Goal: Transaction & Acquisition: Purchase product/service

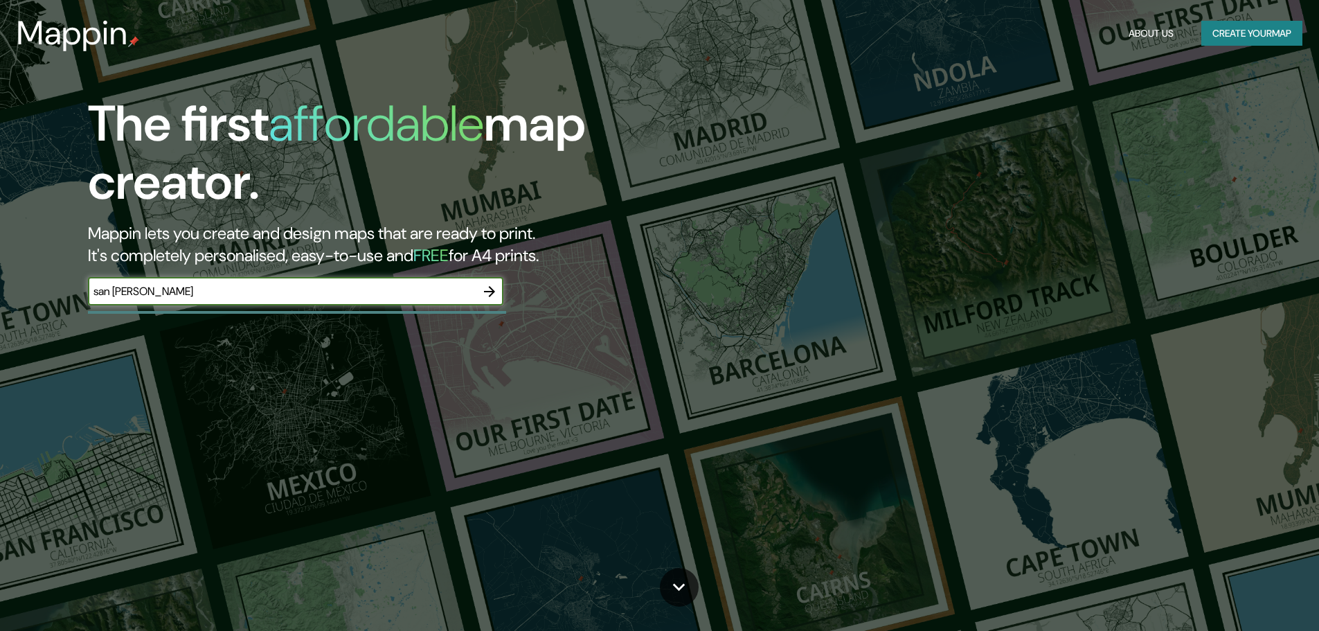
type input "san [PERSON_NAME]"
click at [500, 289] on button "button" at bounding box center [490, 292] width 28 height 28
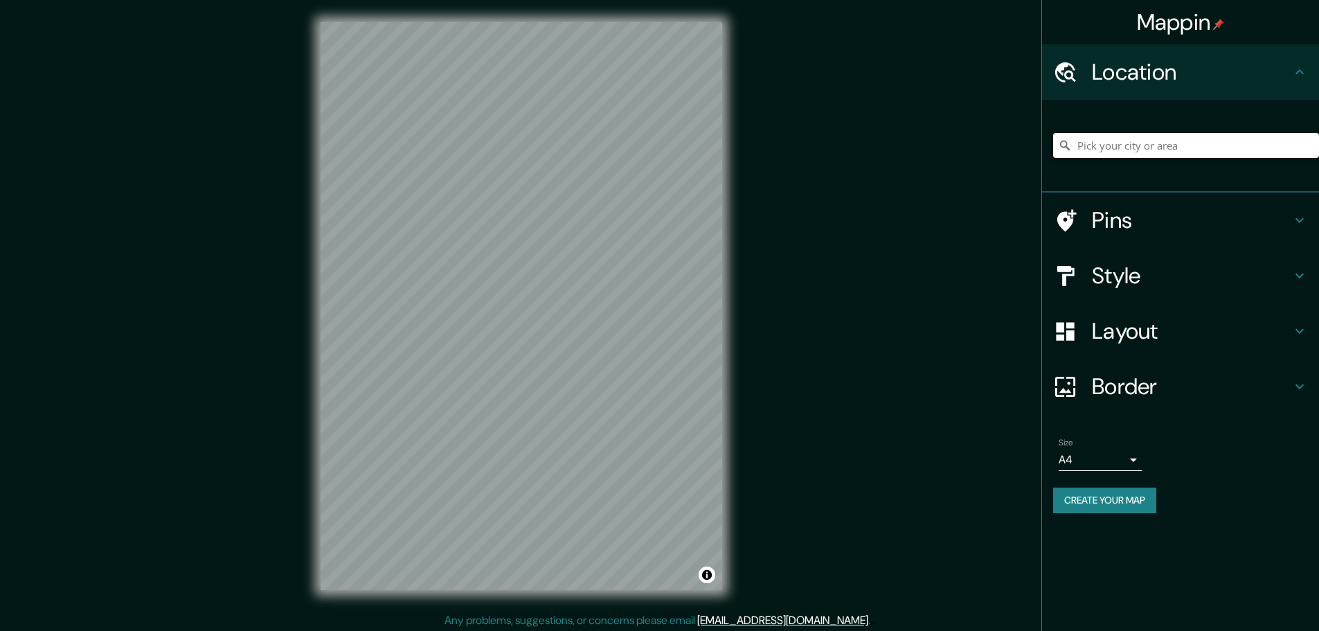
click at [1229, 73] on h4 "Location" at bounding box center [1191, 72] width 199 height 28
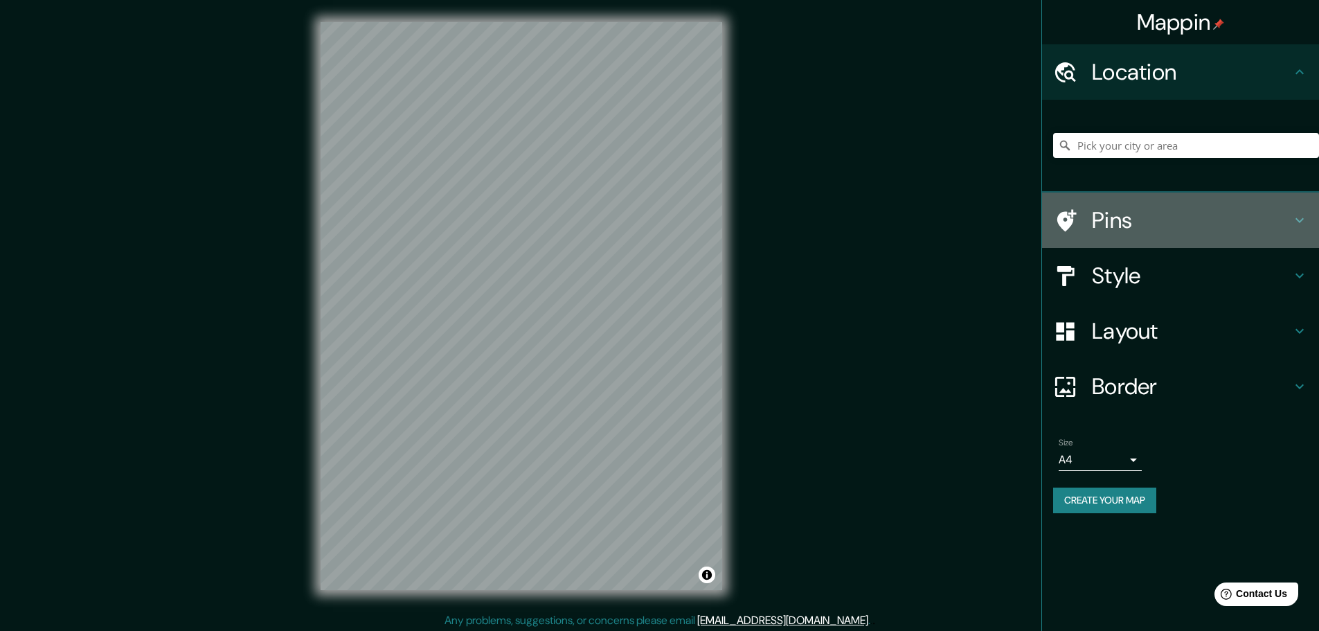
click at [1163, 215] on h4 "Pins" at bounding box center [1191, 220] width 199 height 28
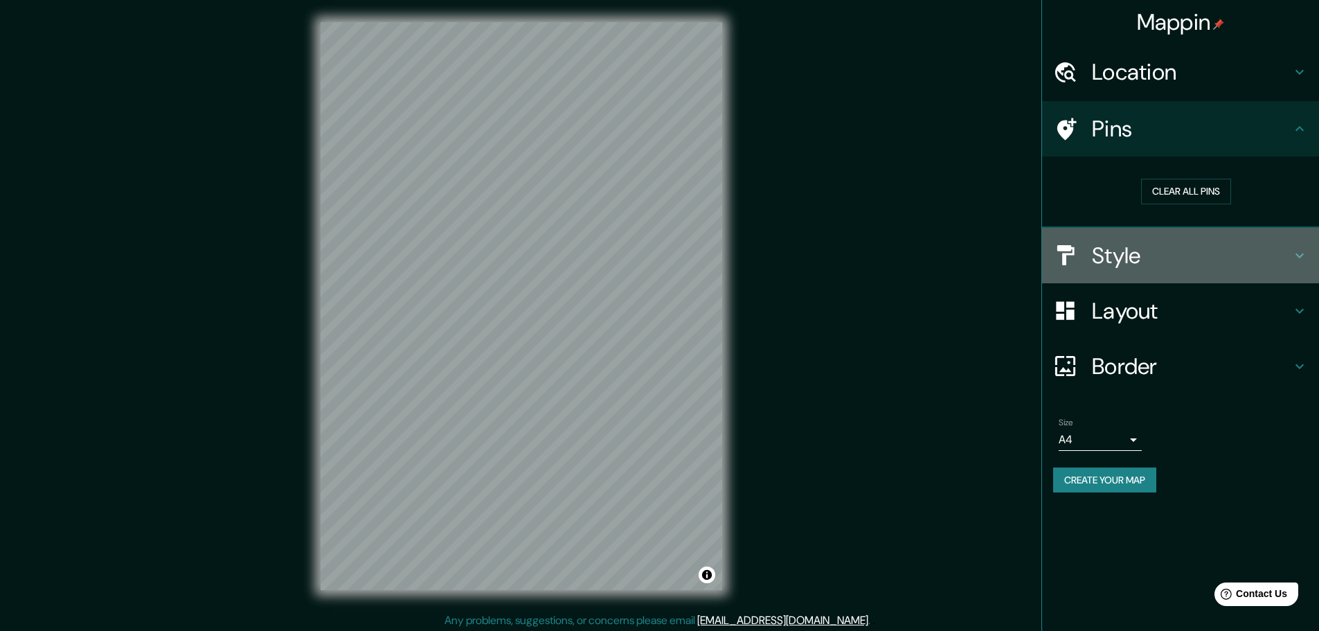
click at [1174, 255] on h4 "Style" at bounding box center [1191, 256] width 199 height 28
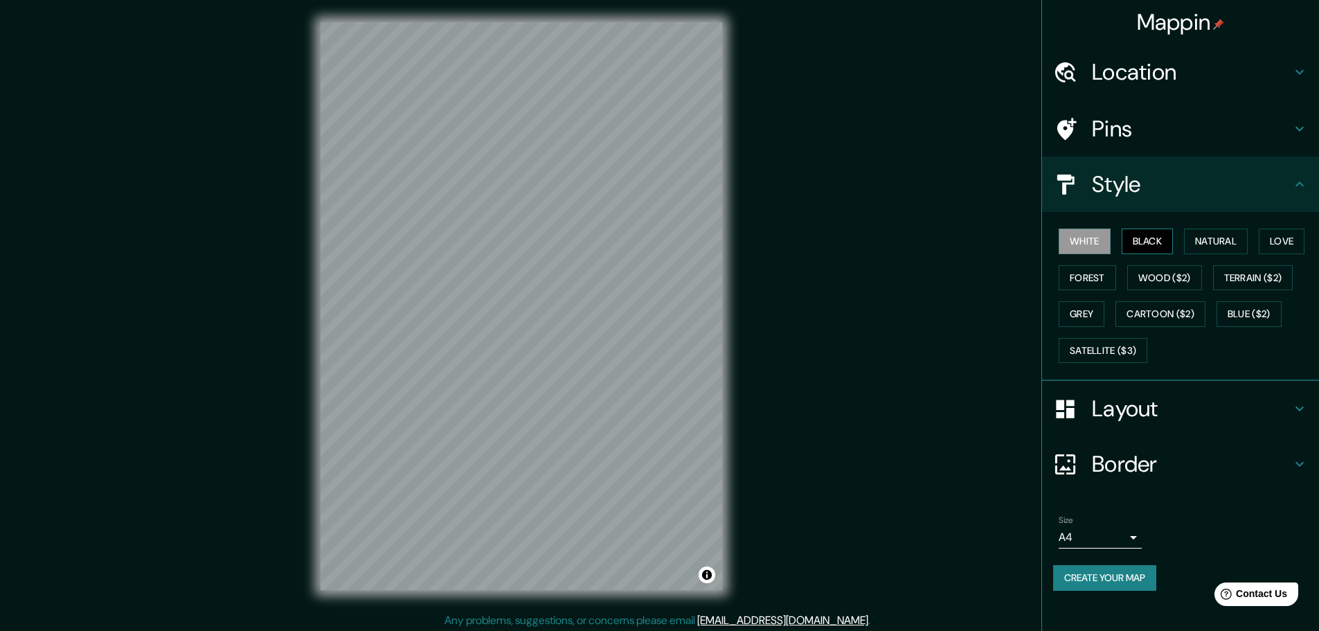
click at [1149, 235] on button "Black" at bounding box center [1148, 241] width 52 height 26
click at [1217, 244] on button "Natural" at bounding box center [1216, 241] width 64 height 26
click at [1282, 243] on button "Love" at bounding box center [1282, 241] width 46 height 26
click at [1086, 280] on button "Forest" at bounding box center [1087, 278] width 57 height 26
click at [1113, 350] on button "Satellite ($3)" at bounding box center [1103, 351] width 89 height 26
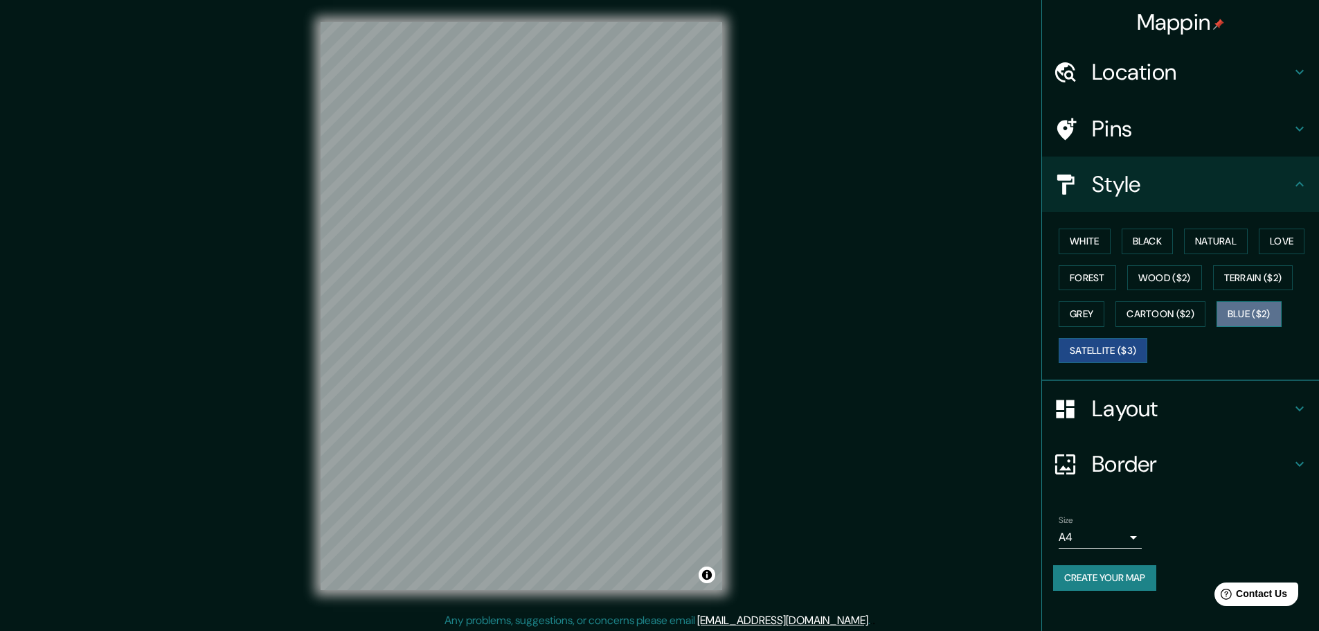
click at [1242, 316] on button "Blue ($2)" at bounding box center [1249, 314] width 65 height 26
click at [1129, 341] on button "Satellite ($3)" at bounding box center [1103, 351] width 89 height 26
click at [1148, 307] on button "Cartoon ($2)" at bounding box center [1160, 314] width 90 height 26
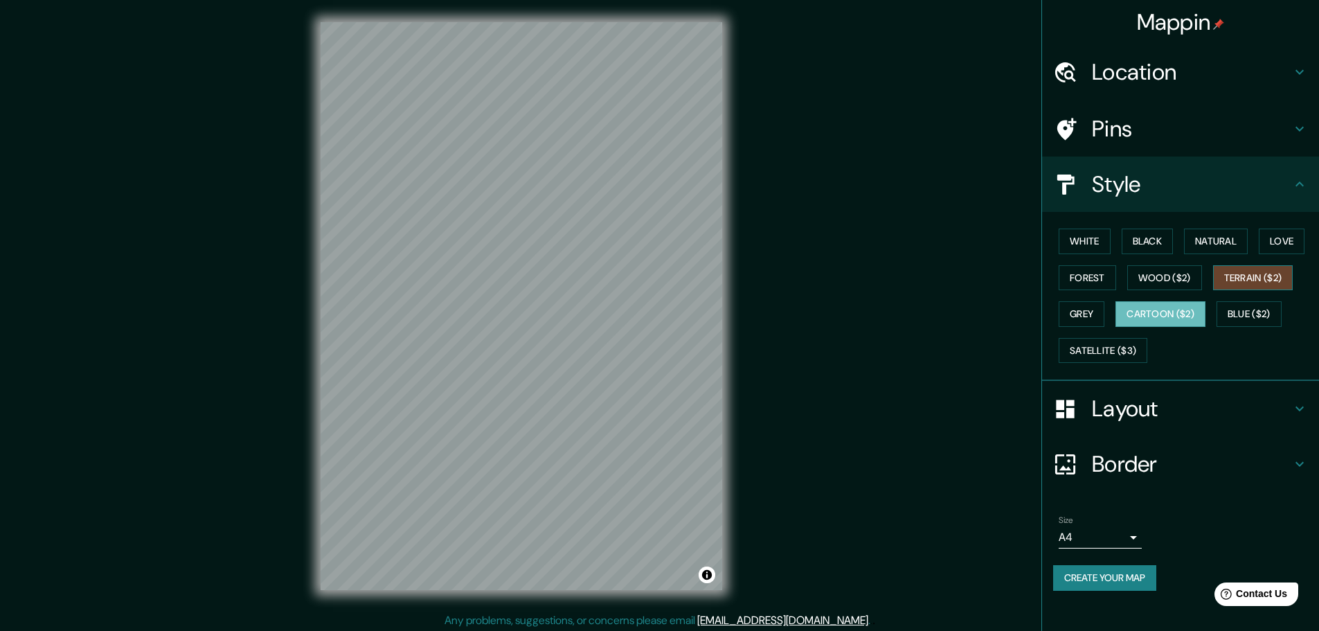
click at [1246, 279] on button "Terrain ($2)" at bounding box center [1253, 278] width 80 height 26
click at [1158, 245] on button "Black" at bounding box center [1148, 241] width 52 height 26
click at [1097, 244] on button "White" at bounding box center [1085, 241] width 52 height 26
click at [1152, 421] on h4 "Layout" at bounding box center [1191, 409] width 199 height 28
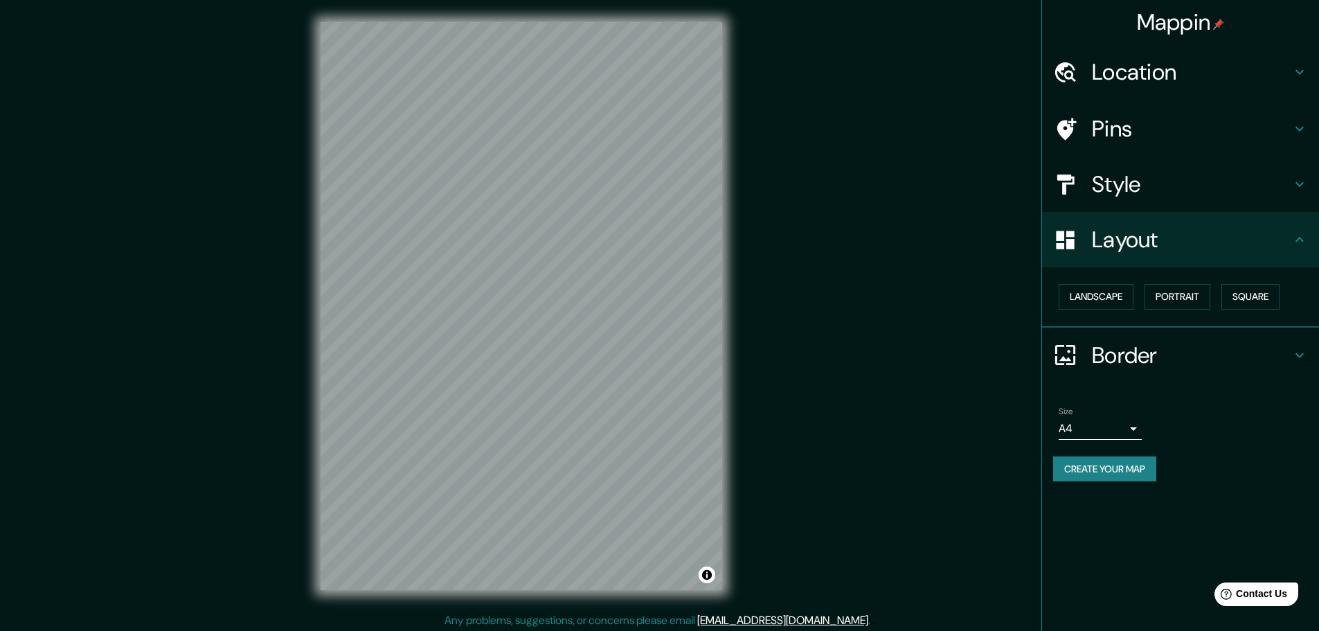
click at [1140, 346] on h4 "Border" at bounding box center [1191, 355] width 199 height 28
